Goal: Information Seeking & Learning: Learn about a topic

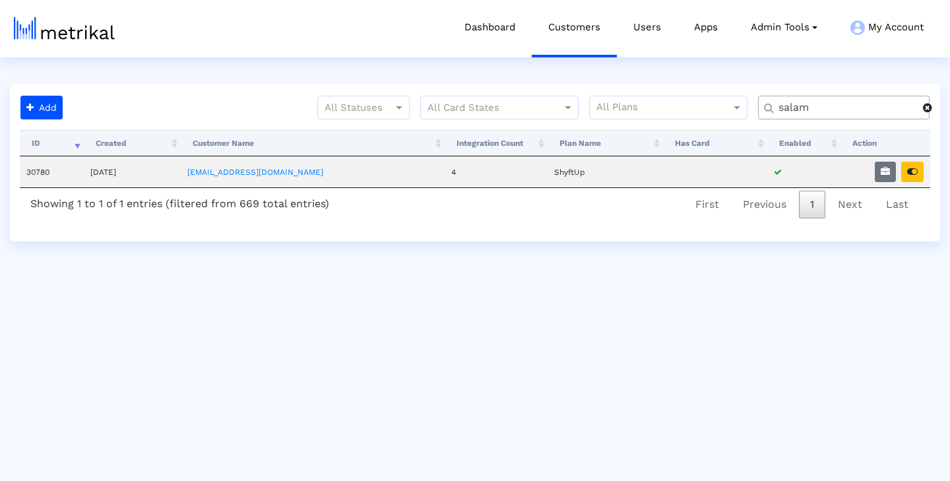
drag, startPoint x: 844, startPoint y: 106, endPoint x: 765, endPoint y: 106, distance: 79.2
click at [765, 106] on div "salam" at bounding box center [844, 108] width 172 height 24
type input "Housecall"
drag, startPoint x: 809, startPoint y: 130, endPoint x: 913, endPoint y: 169, distance: 110.7
click at [913, 169] on icon "button" at bounding box center [912, 171] width 11 height 9
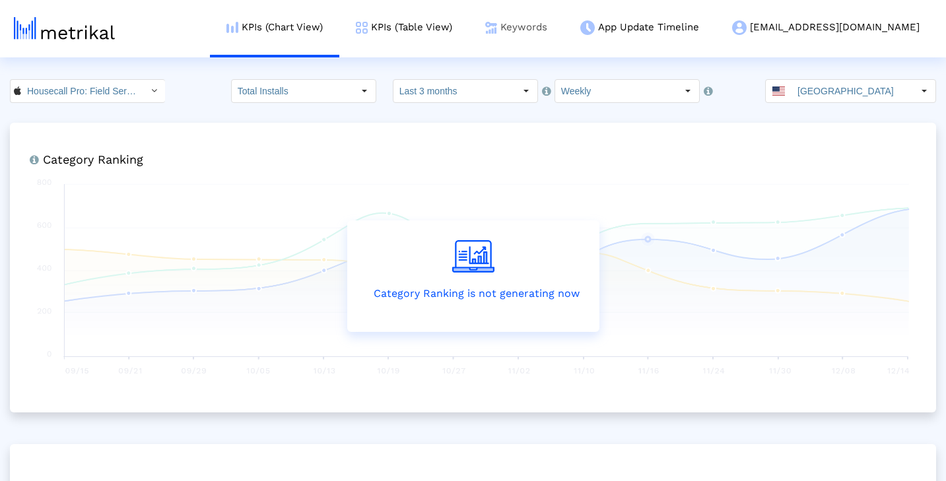
click at [550, 24] on link "Keywords" at bounding box center [516, 27] width 95 height 55
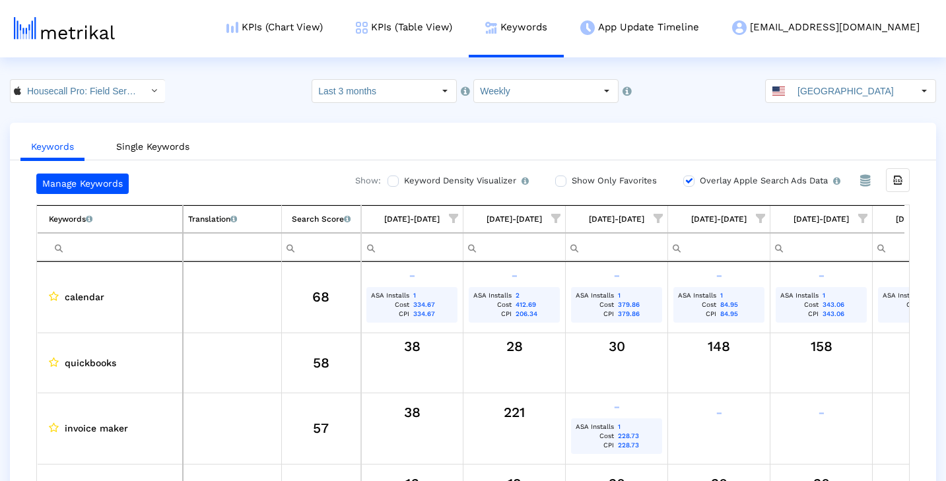
scroll to position [0, 786]
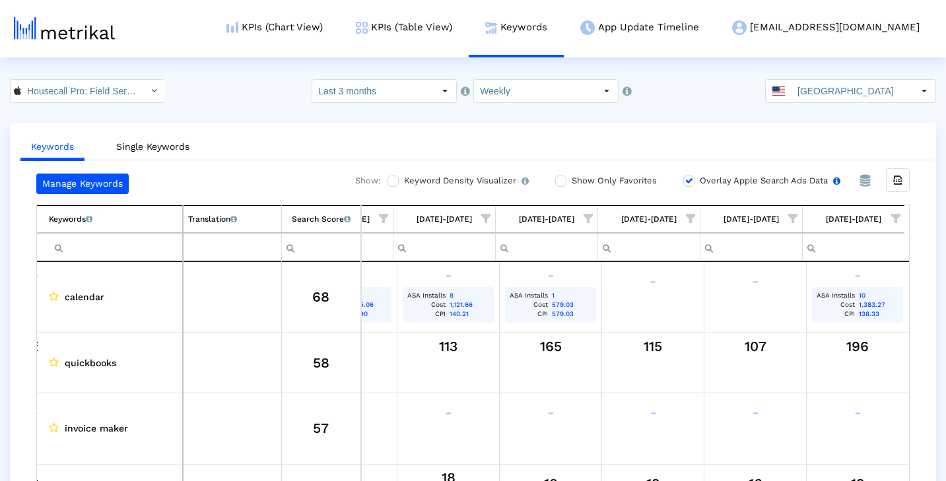
click at [688, 180] on input "Overlay Apple Search Ads Data Turn this on to view Apple Search Ads metrics (in…" at bounding box center [687, 181] width 9 height 9
checkbox input "false"
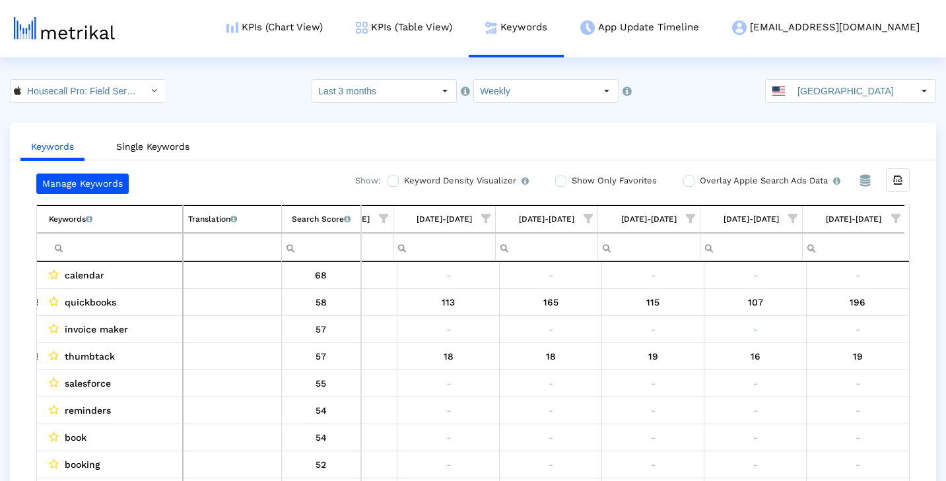
click at [895, 221] on span "Show filter options for column '09/07/25-09/13/25'" at bounding box center [895, 218] width 9 height 9
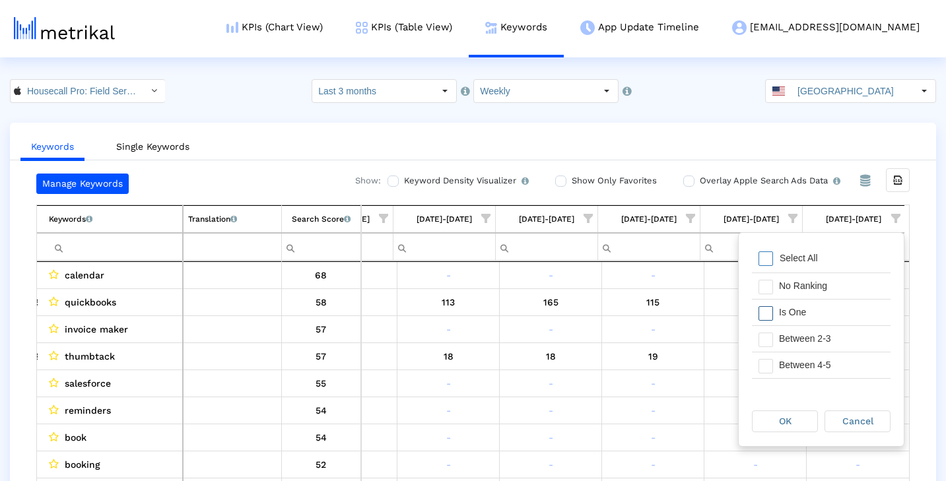
click at [847, 313] on div "Is One" at bounding box center [831, 313] width 118 height 26
click at [845, 337] on div "Between 2-3" at bounding box center [831, 339] width 118 height 26
click at [840, 354] on div "Between 4-5" at bounding box center [831, 365] width 118 height 26
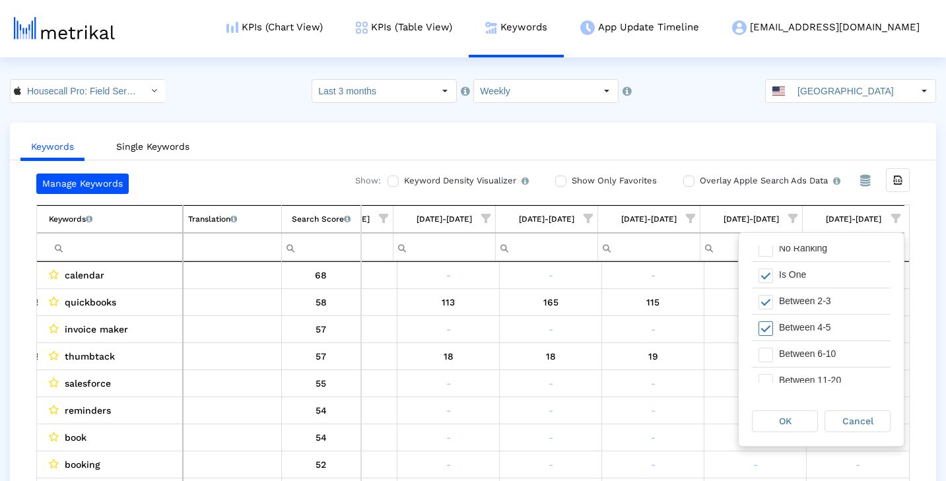
scroll to position [49, 0]
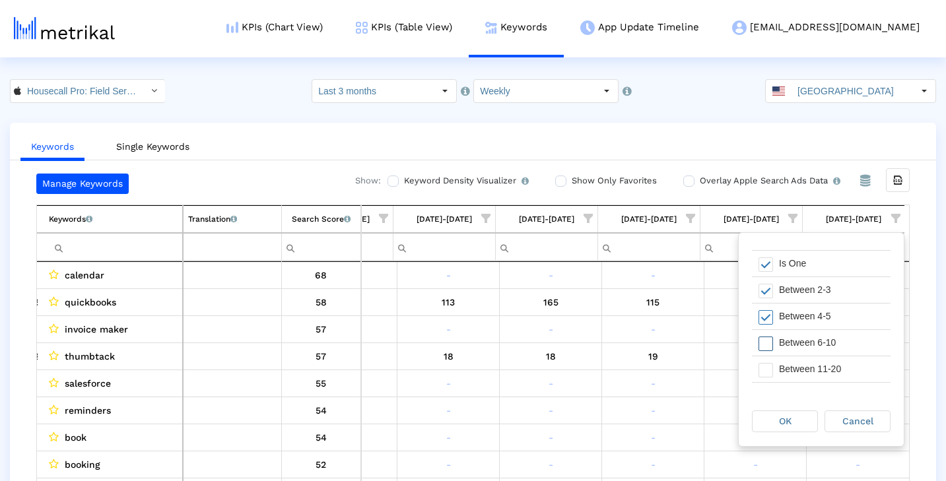
click at [845, 340] on div "Between 6-10" at bounding box center [831, 343] width 118 height 26
click at [784, 416] on span "OK" at bounding box center [785, 421] width 13 height 11
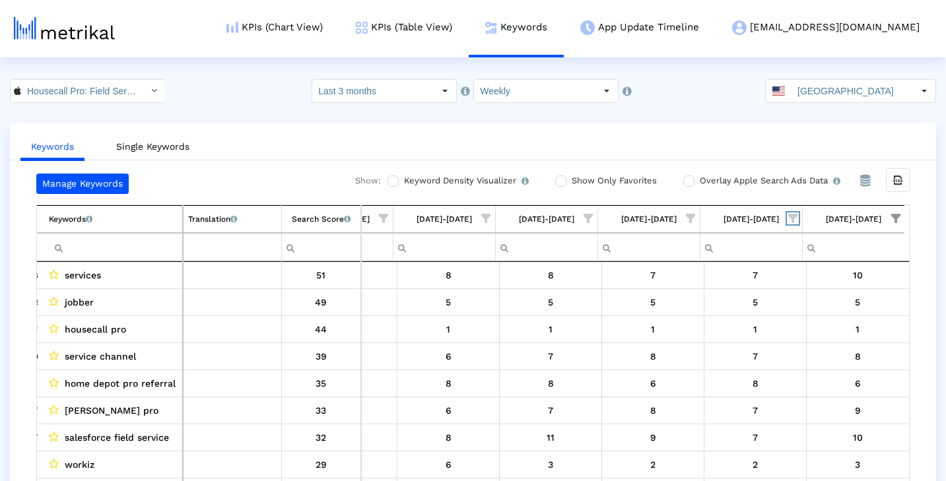
click at [793, 216] on span "Show filter options for column '08/31/25-09/06/25'" at bounding box center [792, 218] width 9 height 9
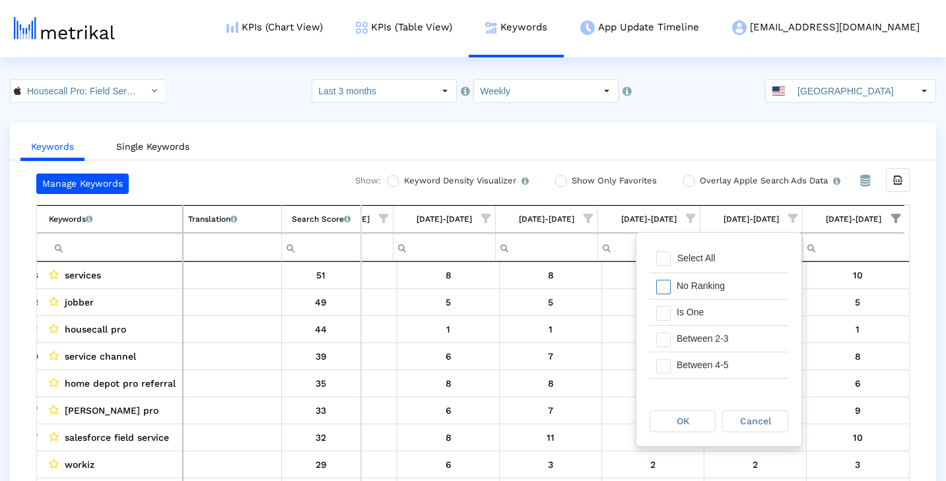
click at [732, 286] on div "No Ranking" at bounding box center [729, 286] width 118 height 26
click at [740, 339] on div "Between 11-20" at bounding box center [729, 344] width 118 height 26
click at [731, 372] on div "Greater Than 21" at bounding box center [729, 370] width 118 height 26
click at [695, 420] on div "OK" at bounding box center [682, 421] width 65 height 20
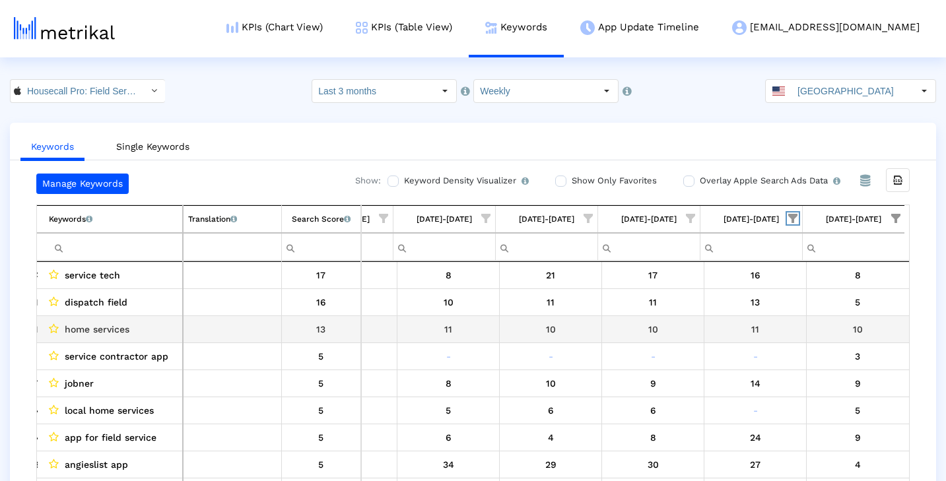
scroll to position [0, 0]
